Goal: Task Accomplishment & Management: Use online tool/utility

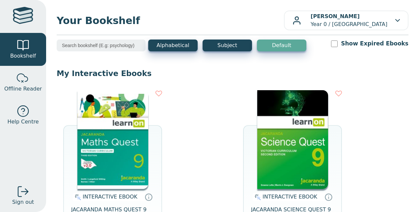
click at [275, 144] on img at bounding box center [292, 139] width 71 height 99
